Goal: Task Accomplishment & Management: Manage account settings

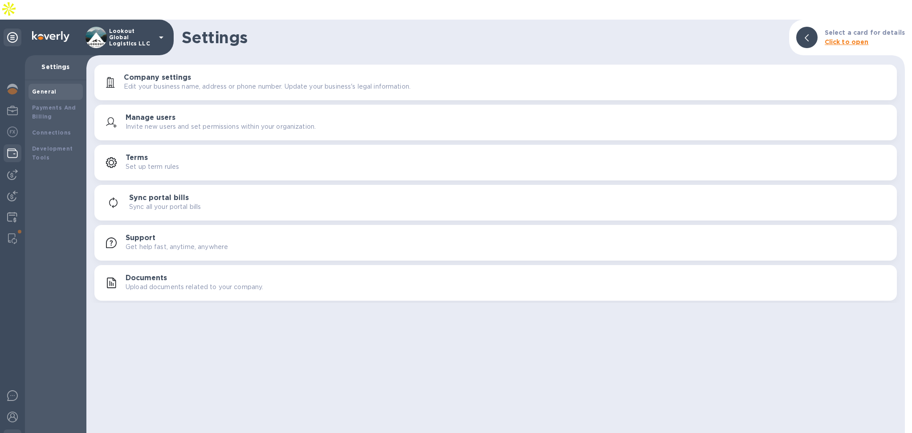
click at [16, 148] on img at bounding box center [12, 153] width 11 height 11
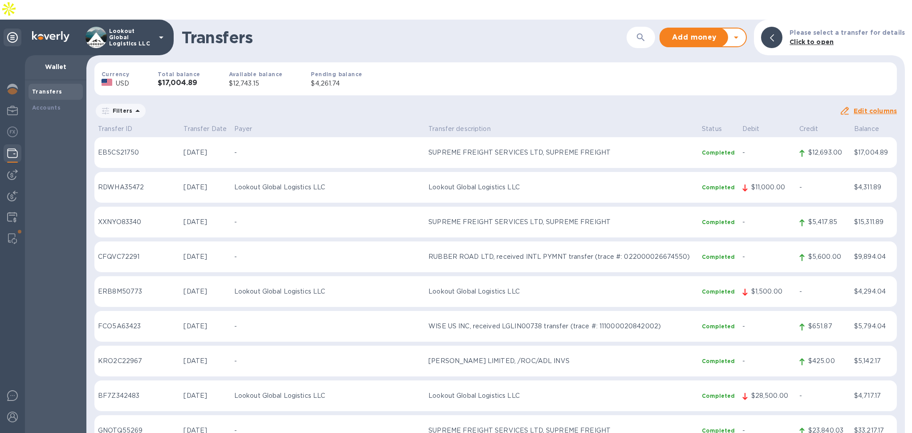
click at [741, 32] on icon at bounding box center [736, 37] width 11 height 11
click at [725, 75] on b "Withdraw money" at bounding box center [702, 78] width 57 height 7
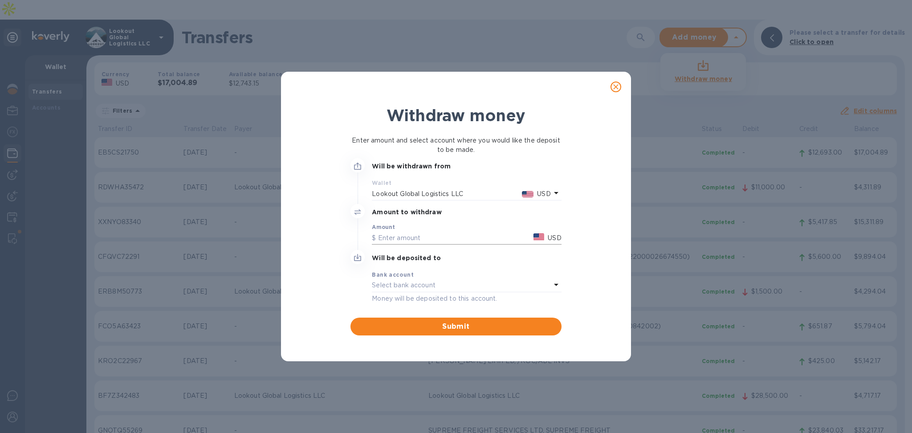
click at [444, 231] on input "text" at bounding box center [451, 237] width 158 height 13
drag, startPoint x: 444, startPoint y: 231, endPoint x: 298, endPoint y: 247, distance: 147.2
click at [298, 247] on div "Withdraw money Enter amount and select account where you would like the deposit…" at bounding box center [456, 220] width 336 height 236
type input "9,500"
click at [457, 286] on div "Select bank account" at bounding box center [461, 285] width 179 height 12
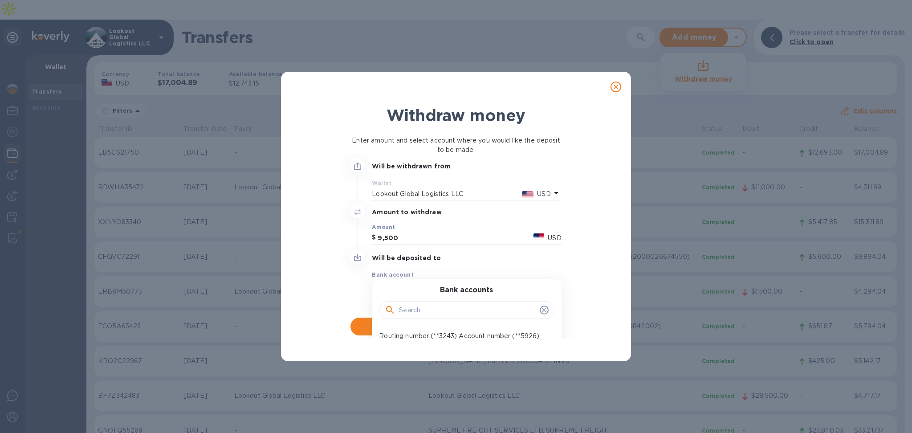
scroll to position [38, 0]
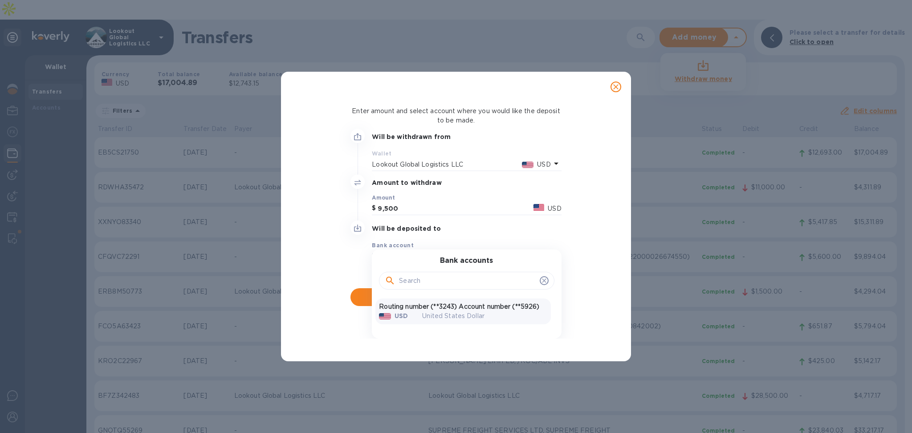
click at [445, 302] on p "Routing number (**3243) Account number (**5926)" at bounding box center [463, 306] width 168 height 9
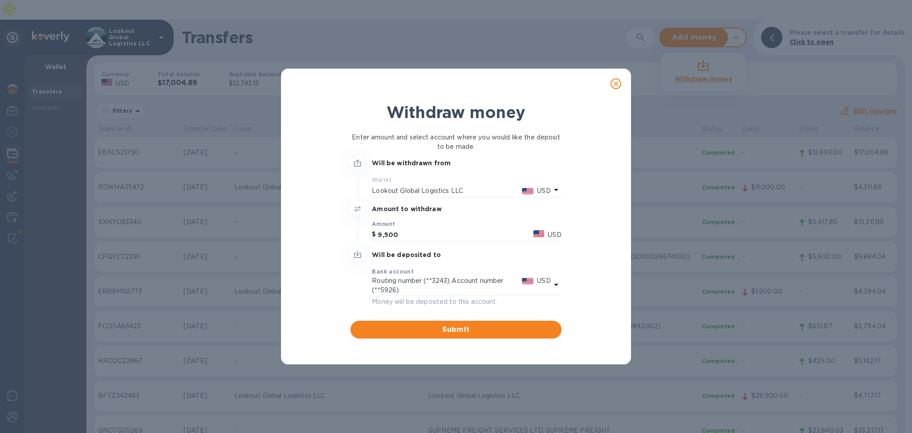
scroll to position [0, 0]
click at [443, 326] on span "Submit" at bounding box center [455, 329] width 196 height 11
